Goal: Use online tool/utility: Utilize a website feature to perform a specific function

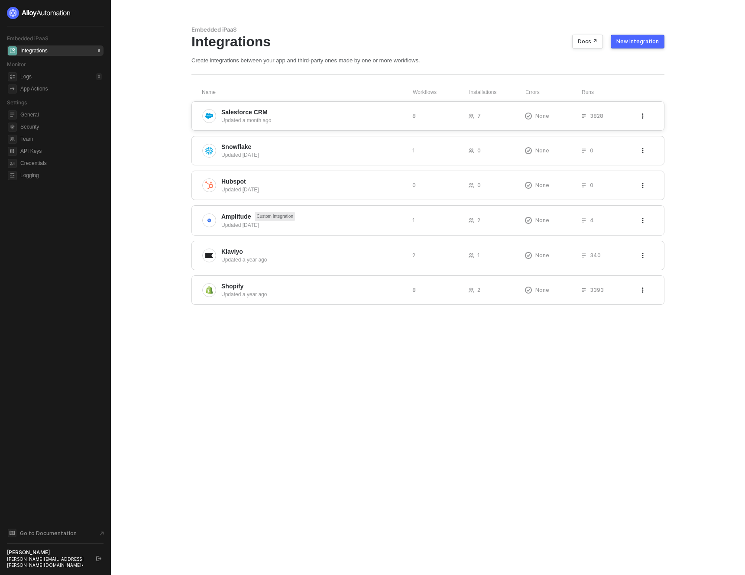
click at [294, 110] on span "Salesforce CRM" at bounding box center [313, 112] width 184 height 9
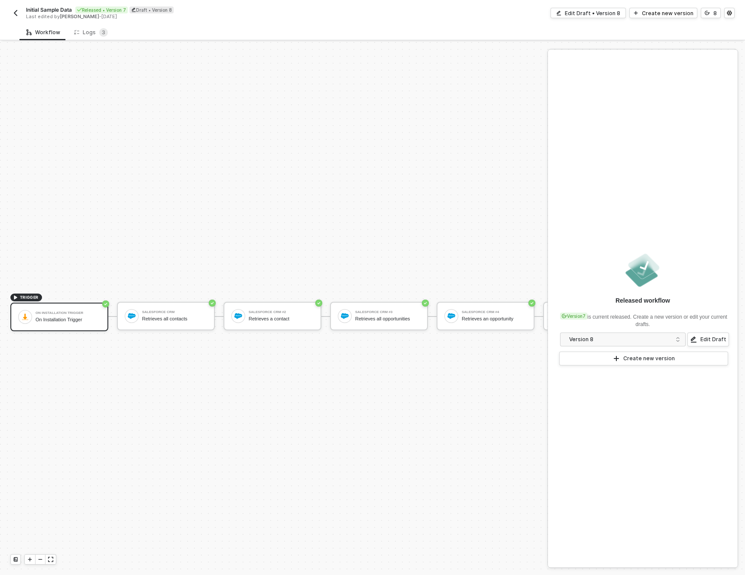
scroll to position [23, 0]
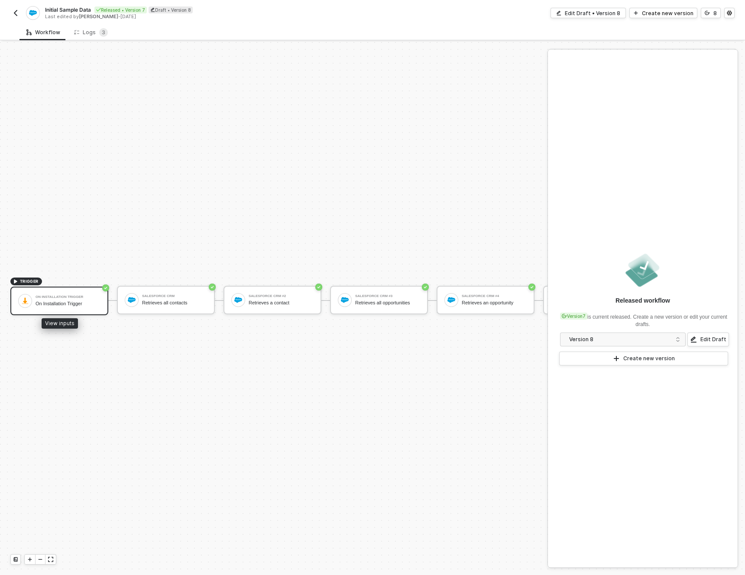
click at [38, 301] on div "On Installation Trigger" at bounding box center [68, 304] width 65 height 6
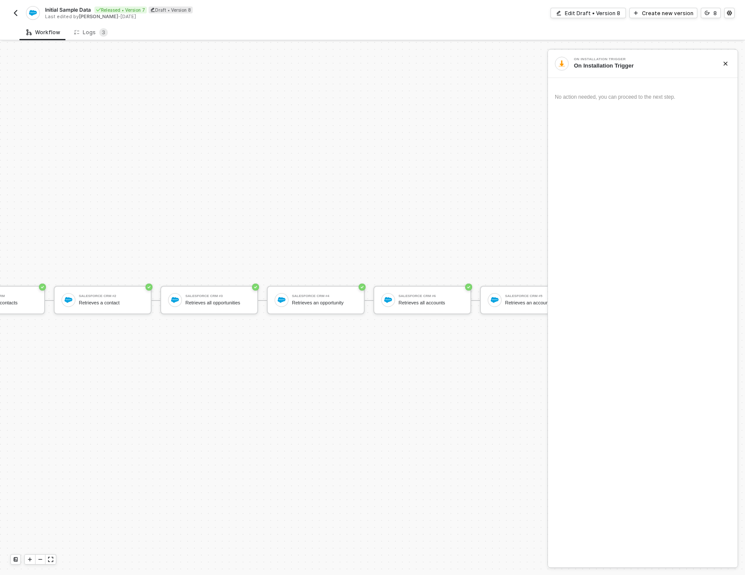
scroll to position [23, 424]
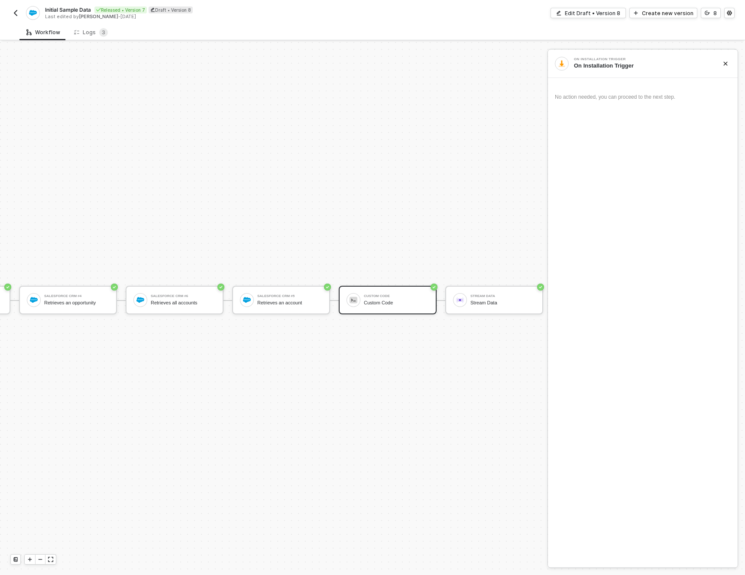
click at [379, 300] on div "Custom Code" at bounding box center [396, 303] width 65 height 6
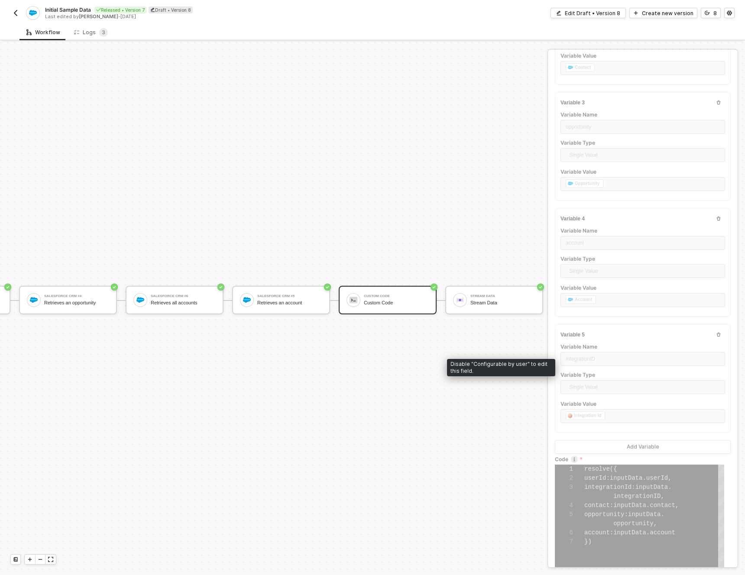
scroll to position [300, 0]
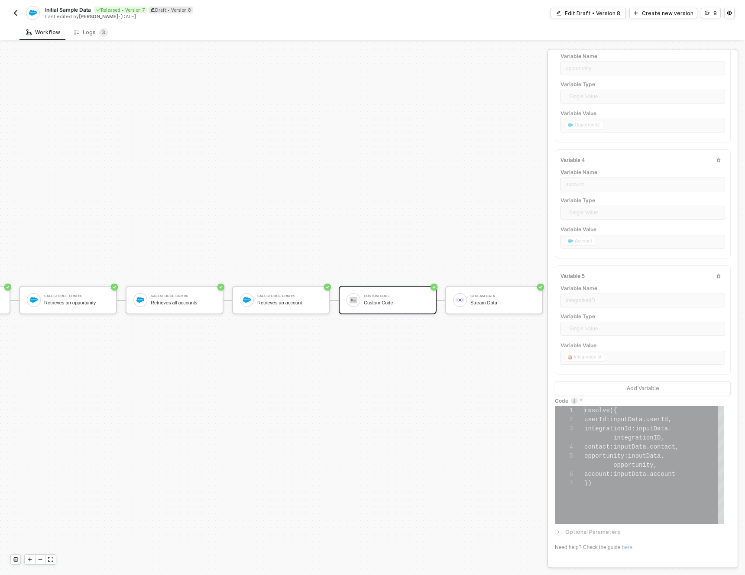
click at [644, 473] on span "inputData" at bounding box center [630, 474] width 33 height 7
